Goal: Transaction & Acquisition: Obtain resource

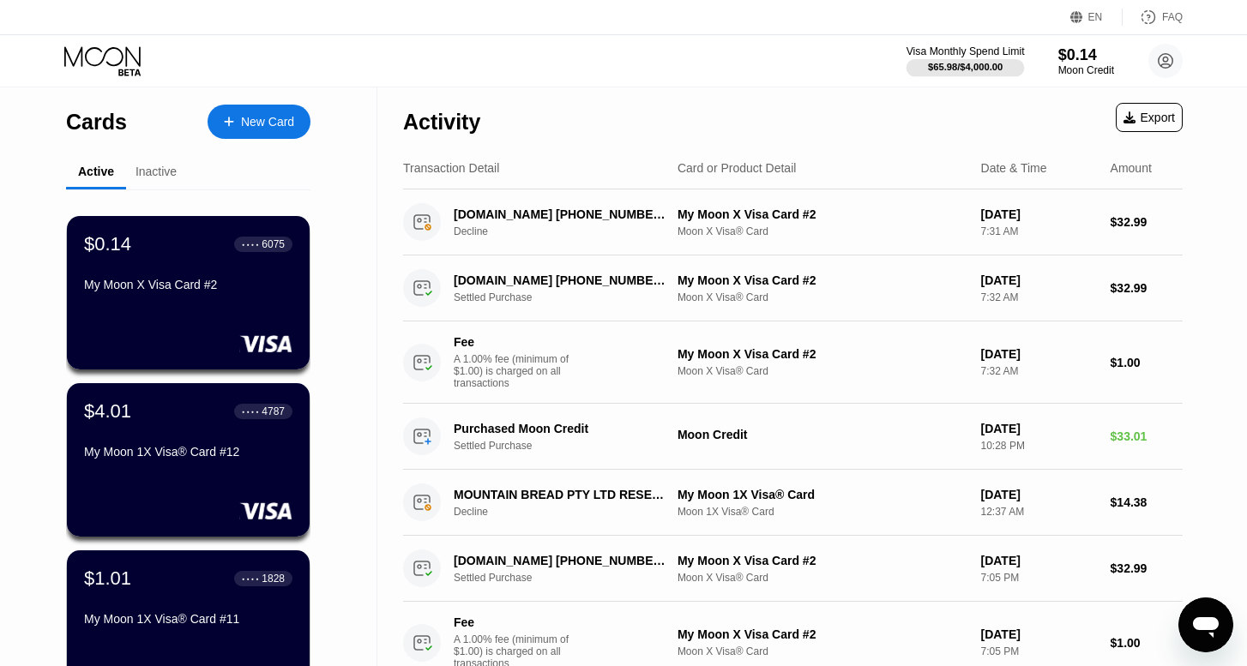
click at [984, 57] on div "Visa Monthly Spend Limit" at bounding box center [965, 51] width 118 height 12
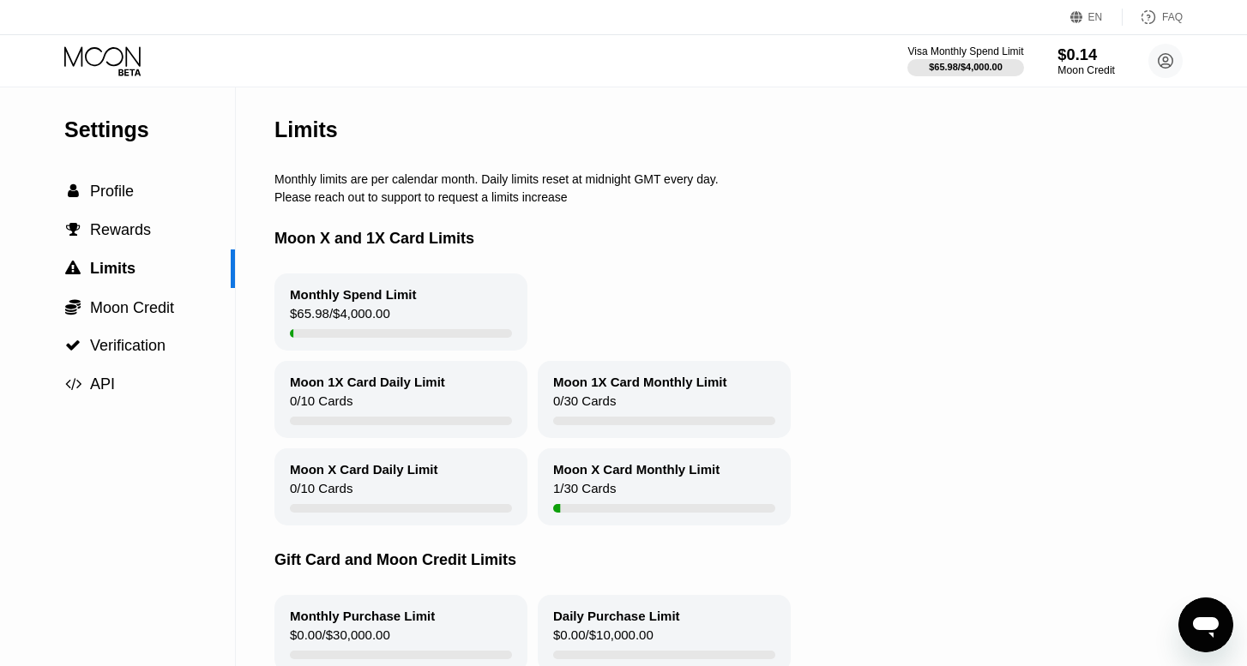
click at [1068, 52] on div "$0.14" at bounding box center [1085, 54] width 57 height 18
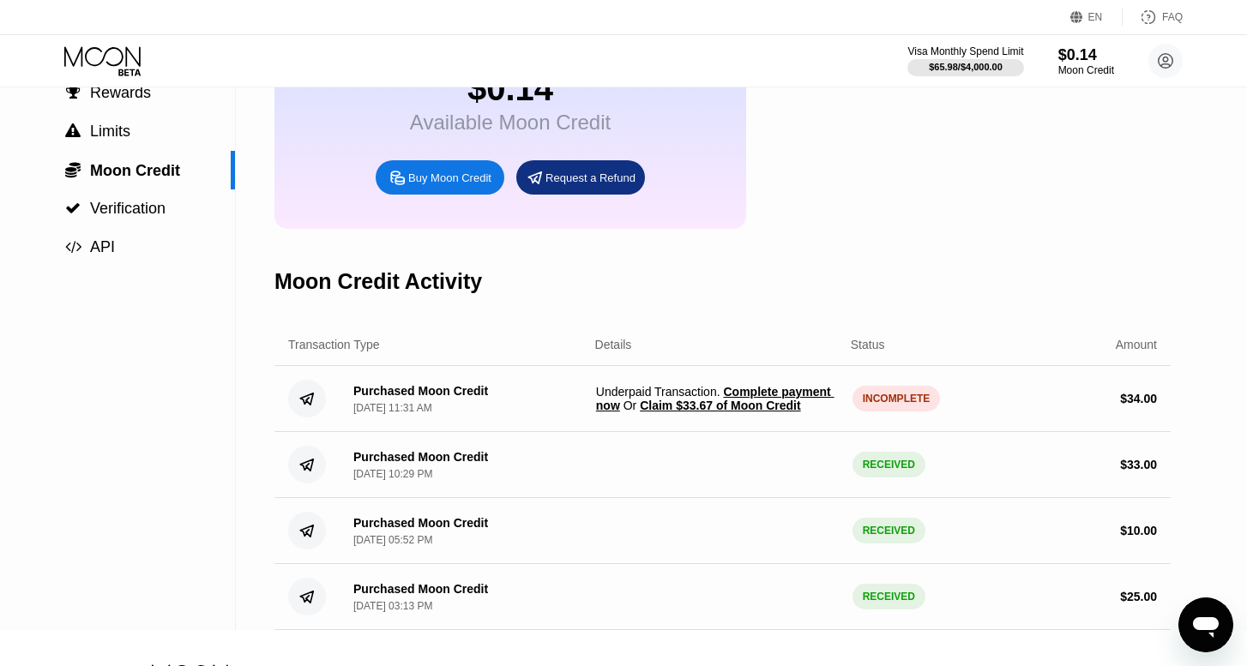
scroll to position [141, 0]
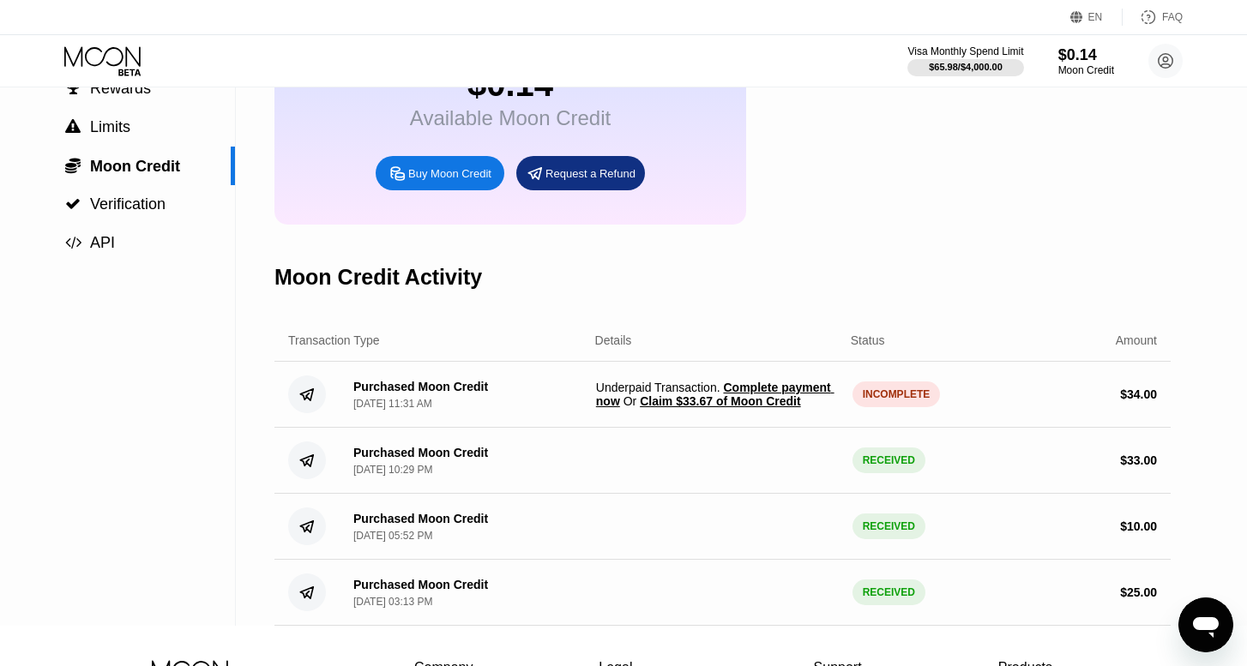
click at [761, 394] on span "Claim $33.67 of Moon Credit" at bounding box center [720, 401] width 160 height 14
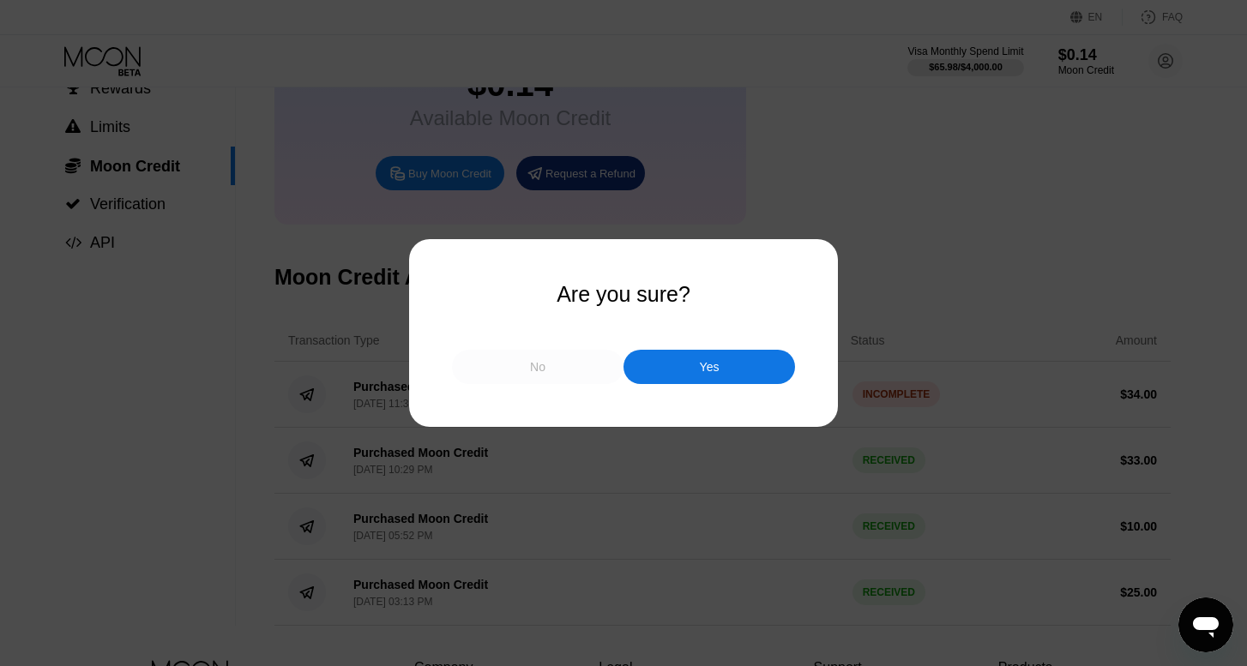
click at [554, 376] on div "No" at bounding box center [537, 367] width 171 height 34
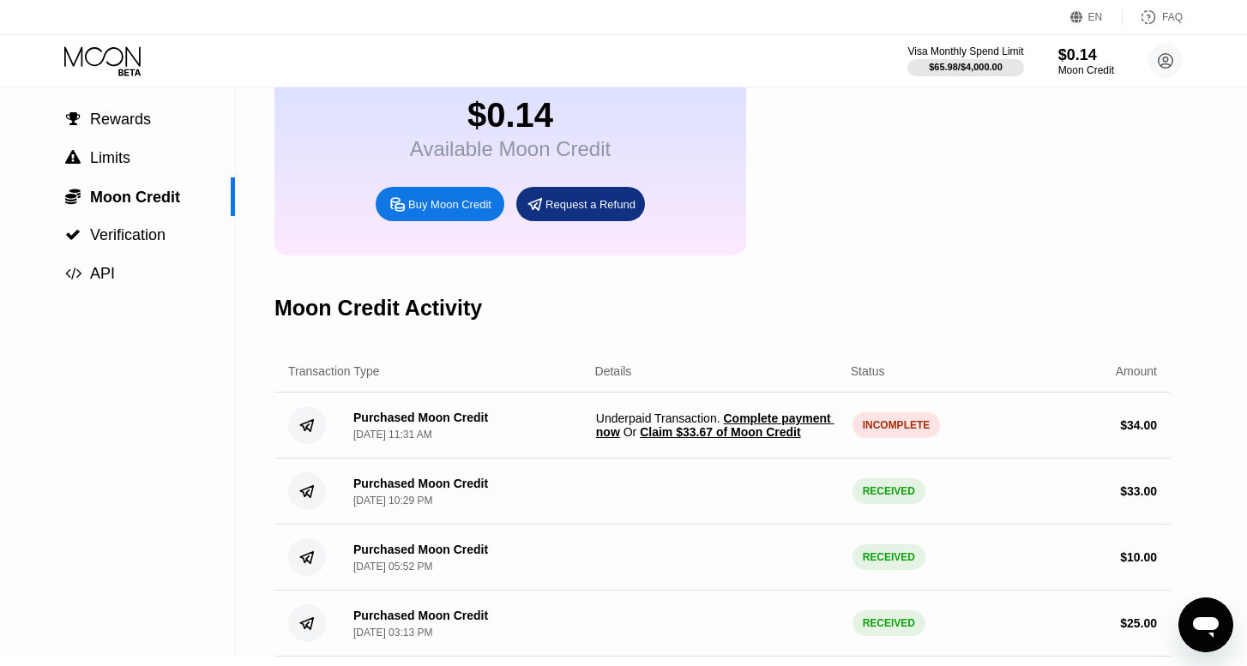
scroll to position [111, 0]
click at [766, 416] on span "Complete payment now" at bounding box center [715, 425] width 238 height 27
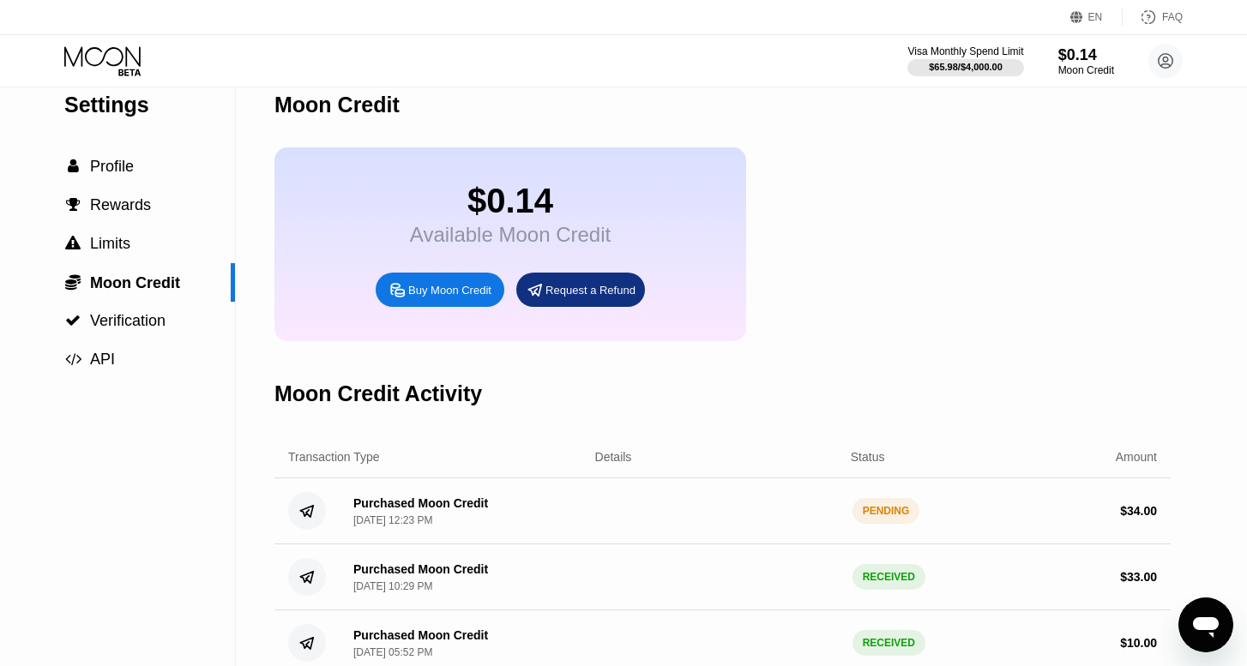
scroll to position [24, 0]
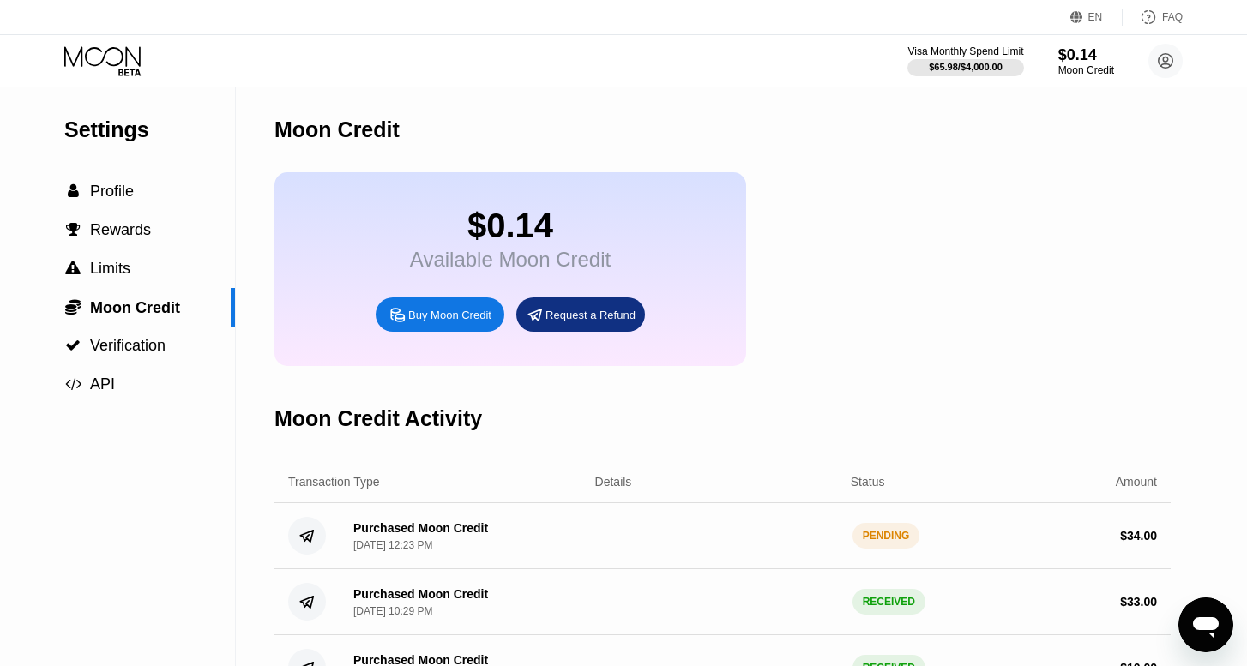
click at [102, 57] on icon at bounding box center [104, 61] width 80 height 30
